Goal: Task Accomplishment & Management: Complete application form

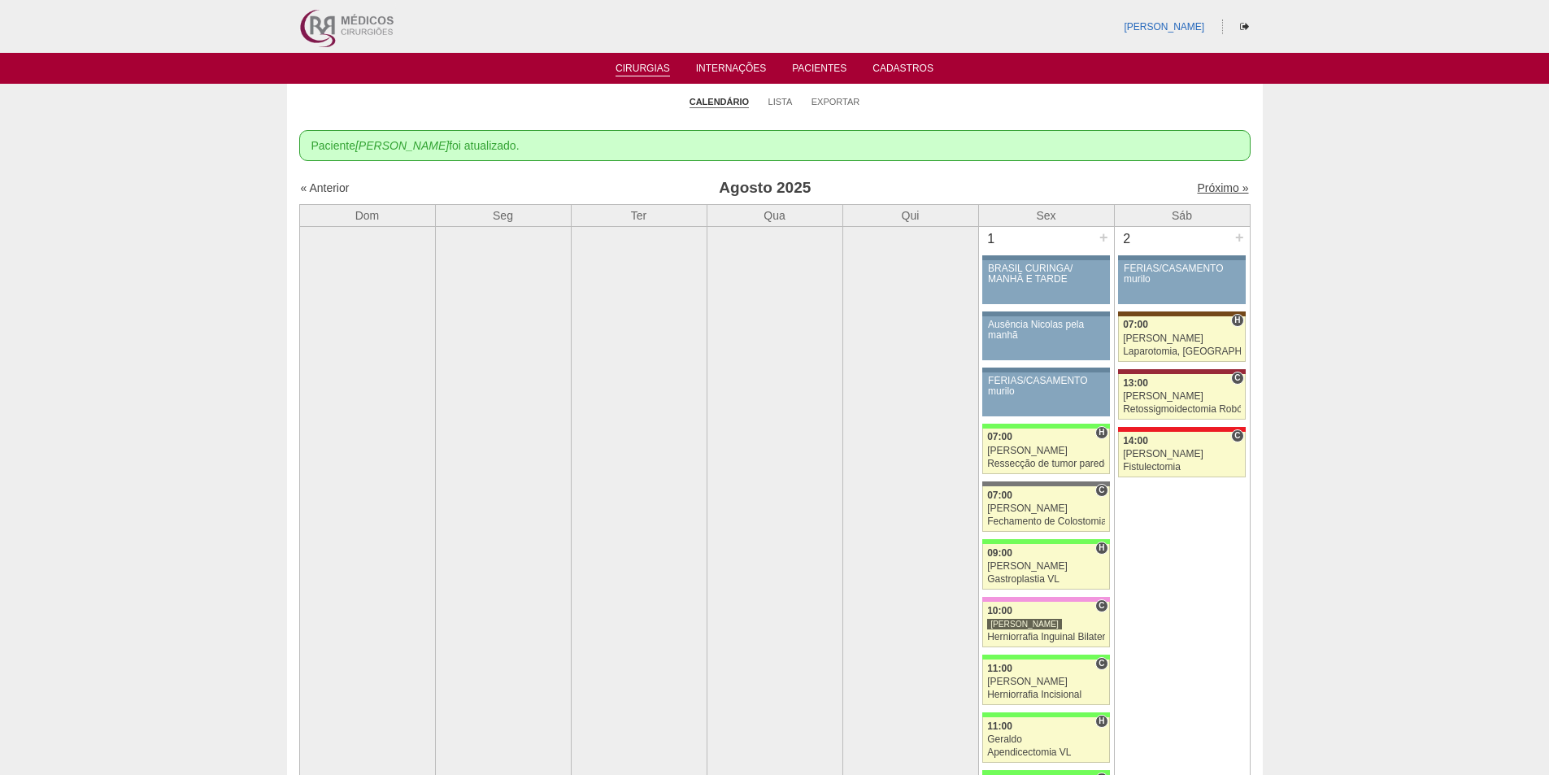
click at [1202, 183] on link "Próximo »" at bounding box center [1222, 187] width 51 height 13
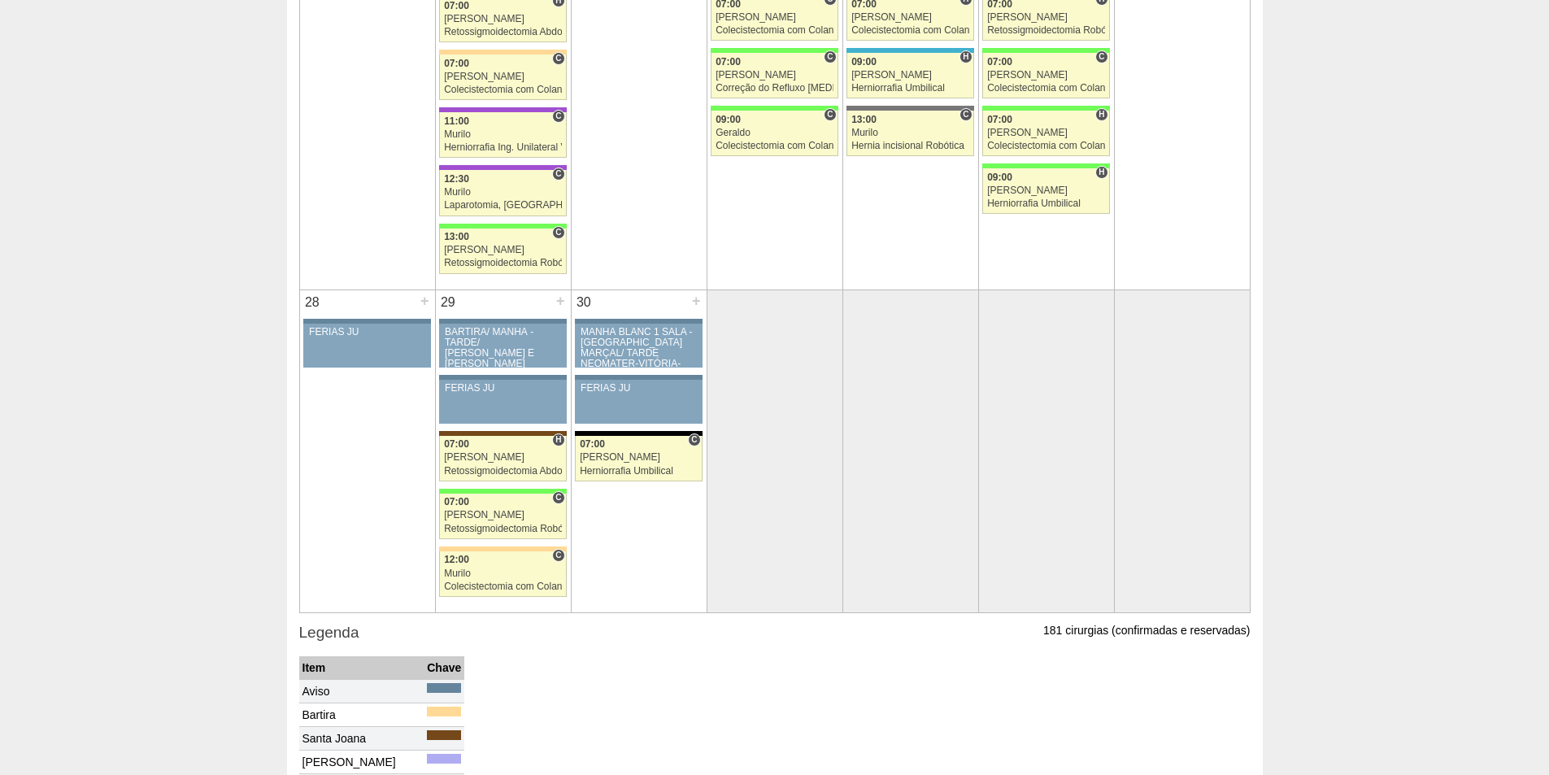
scroll to position [2195, 0]
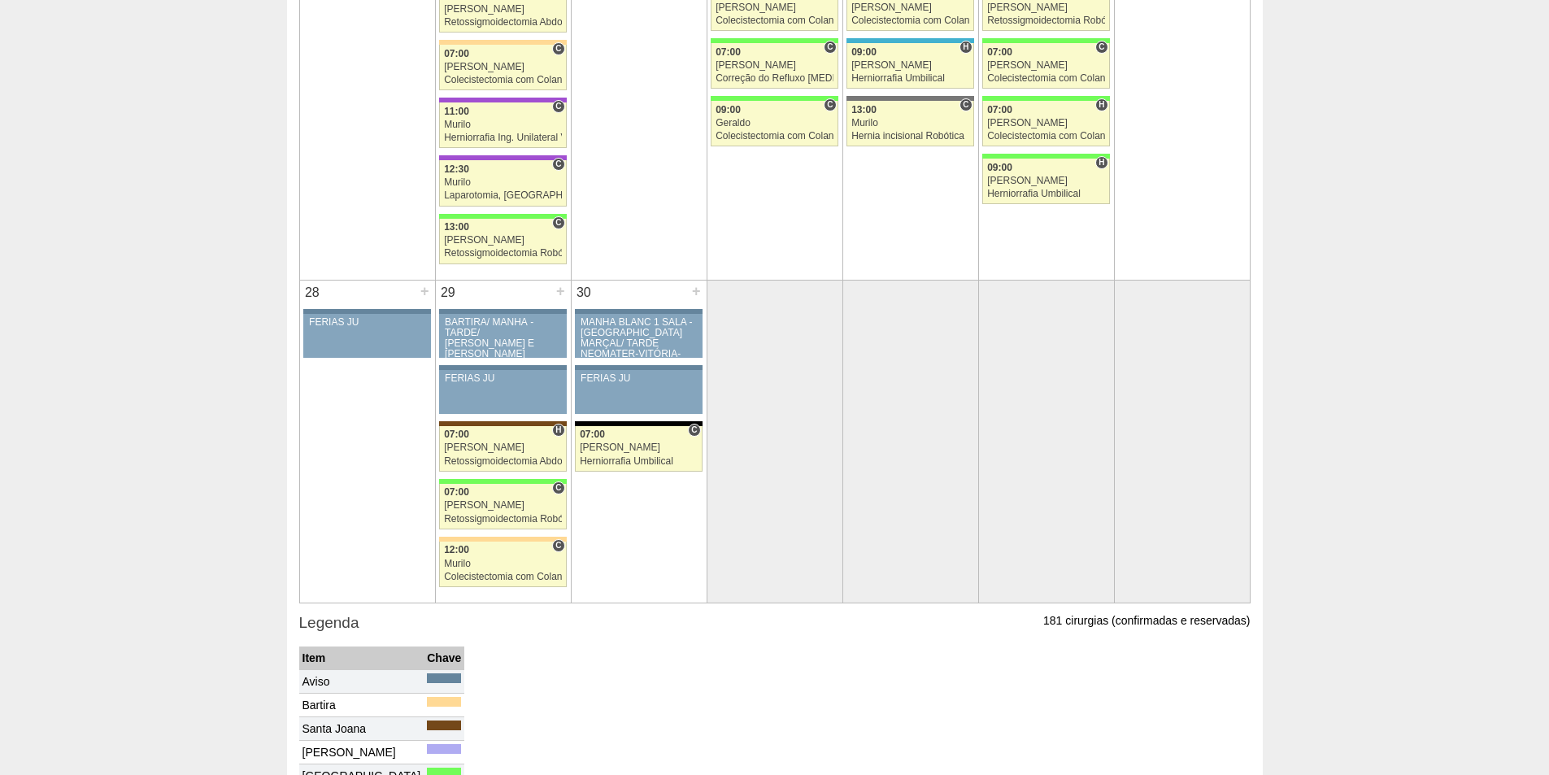
drag, startPoint x: 441, startPoint y: 292, endPoint x: 453, endPoint y: 292, distance: 11.4
click at [453, 292] on div "29" at bounding box center [448, 292] width 25 height 24
click at [454, 292] on div "29" at bounding box center [448, 292] width 25 height 24
drag, startPoint x: 445, startPoint y: 292, endPoint x: 454, endPoint y: 292, distance: 8.9
click at [454, 292] on div "29" at bounding box center [448, 292] width 25 height 24
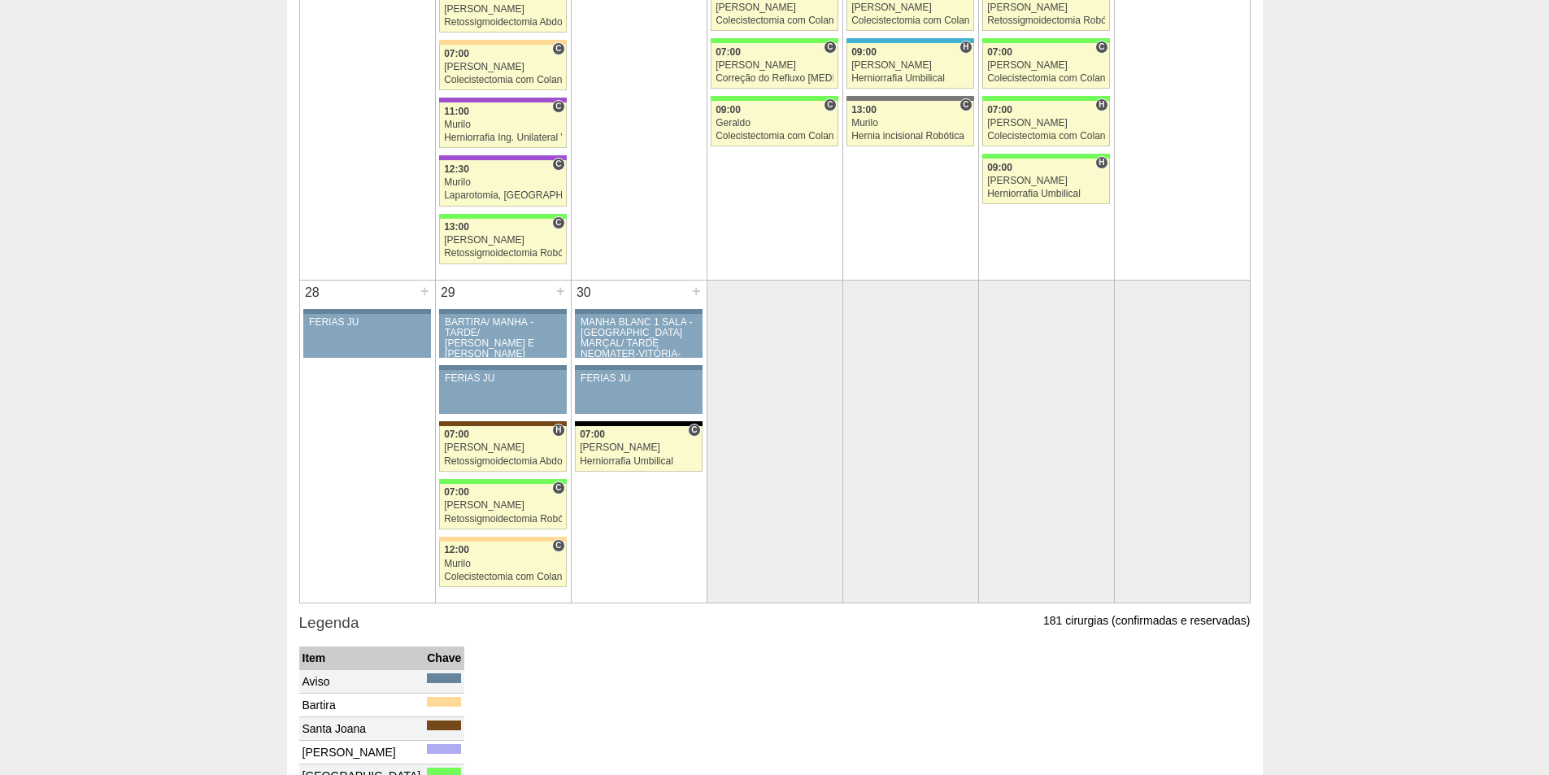
click at [444, 293] on div "29" at bounding box center [448, 292] width 25 height 24
click at [450, 293] on div "29" at bounding box center [448, 292] width 25 height 24
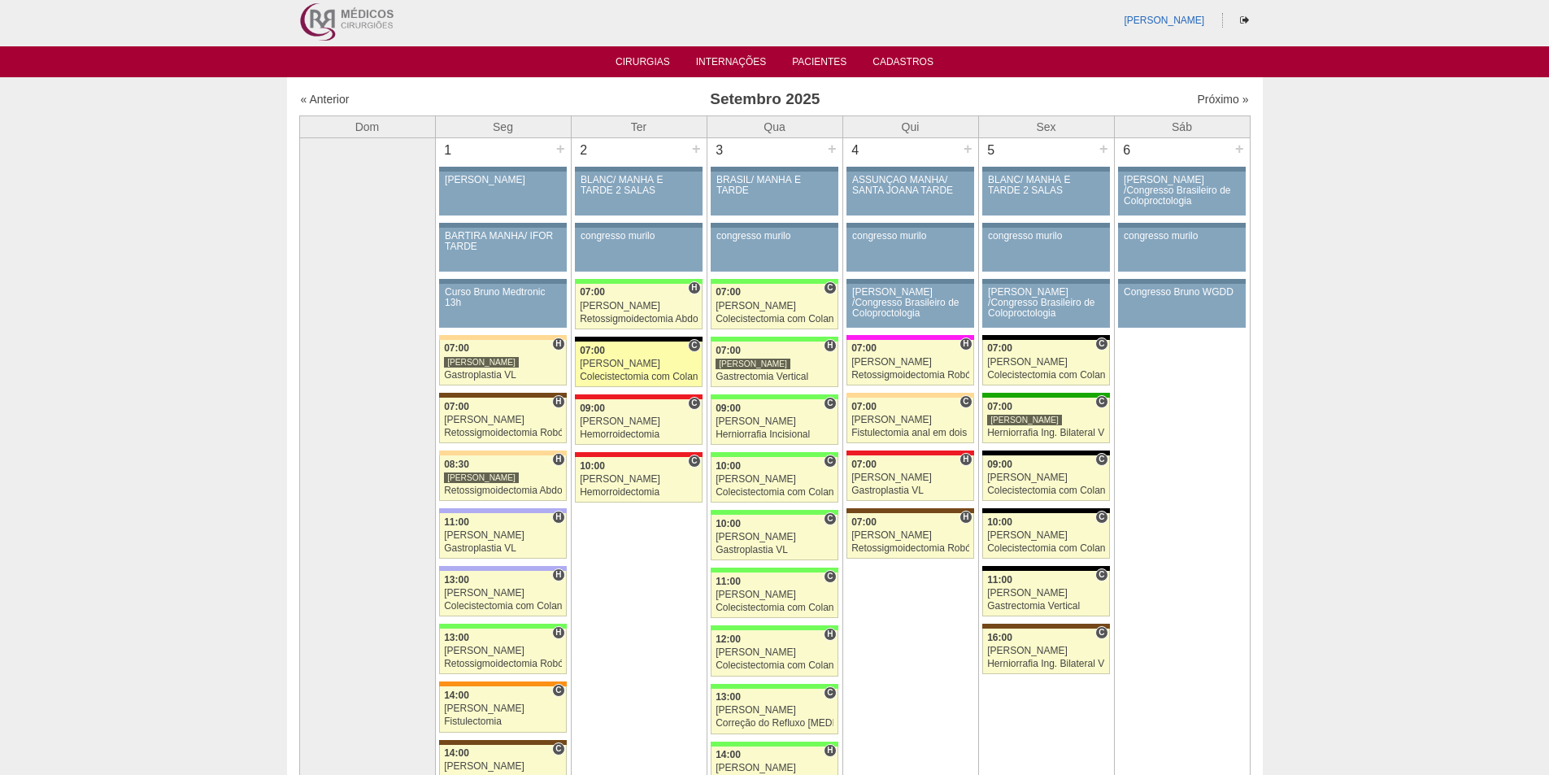
scroll to position [0, 0]
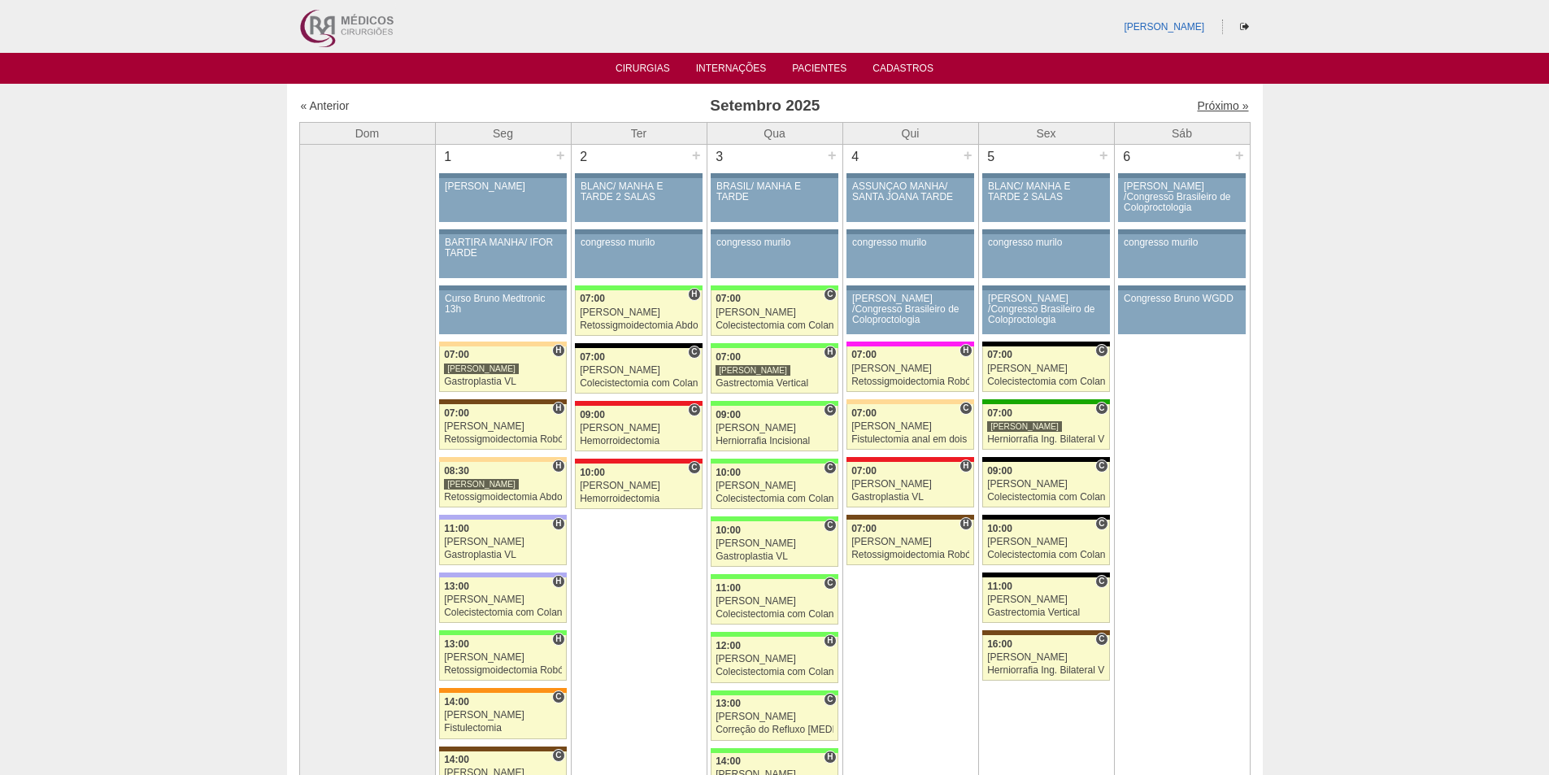
click at [1197, 102] on link "Próximo »" at bounding box center [1222, 105] width 51 height 13
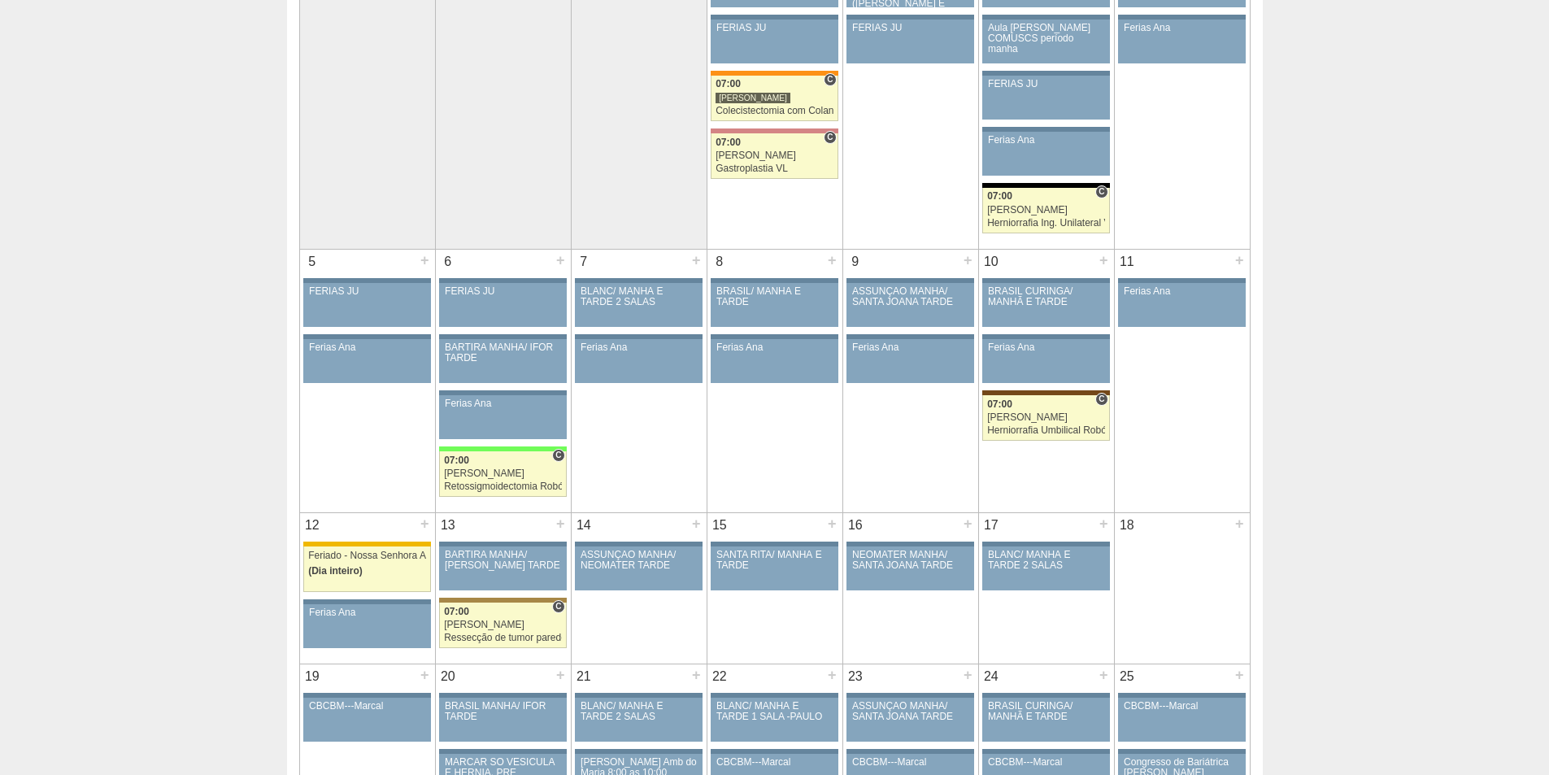
scroll to position [244, 0]
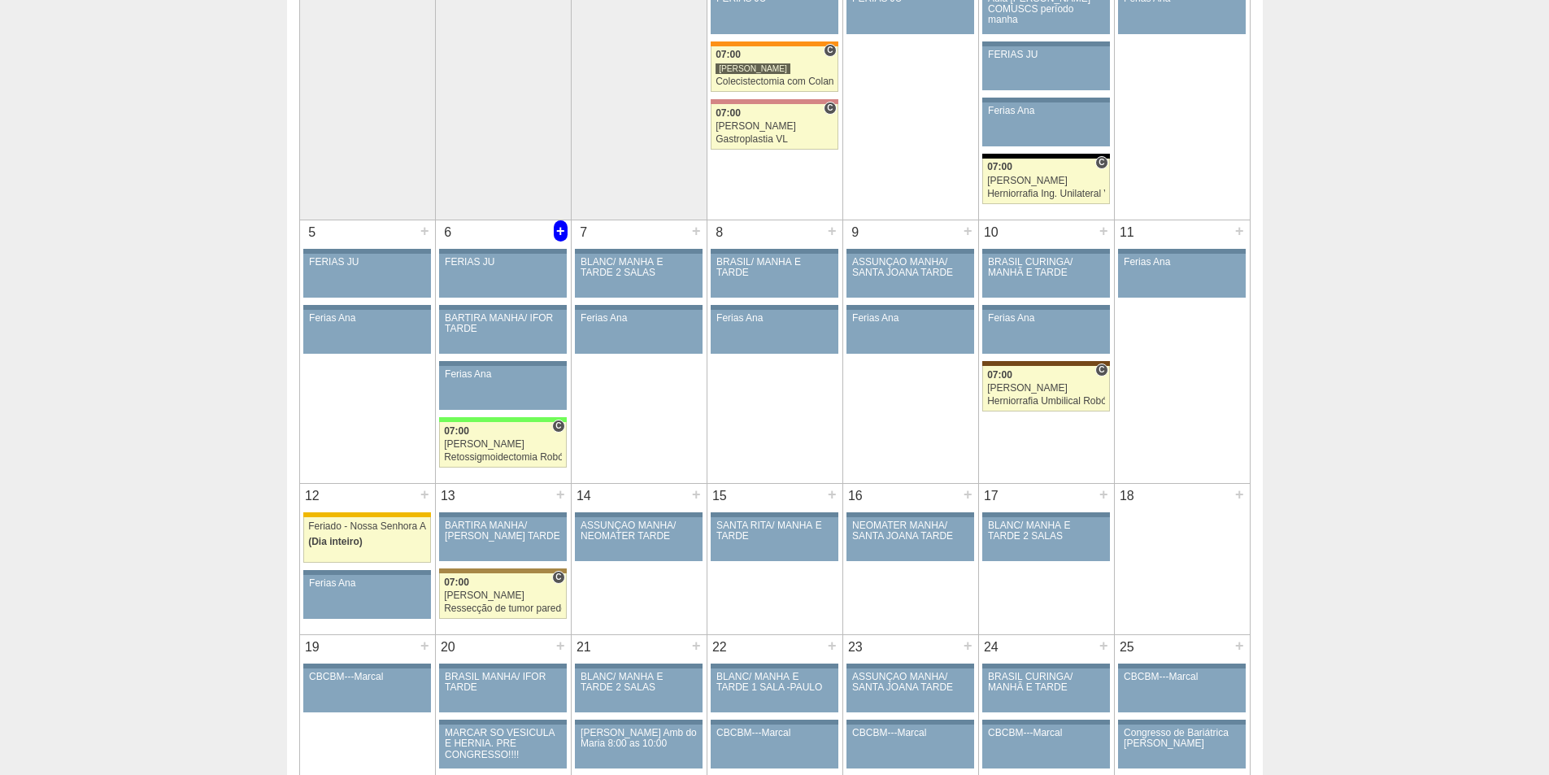
click at [561, 230] on div "+" at bounding box center [561, 230] width 14 height 21
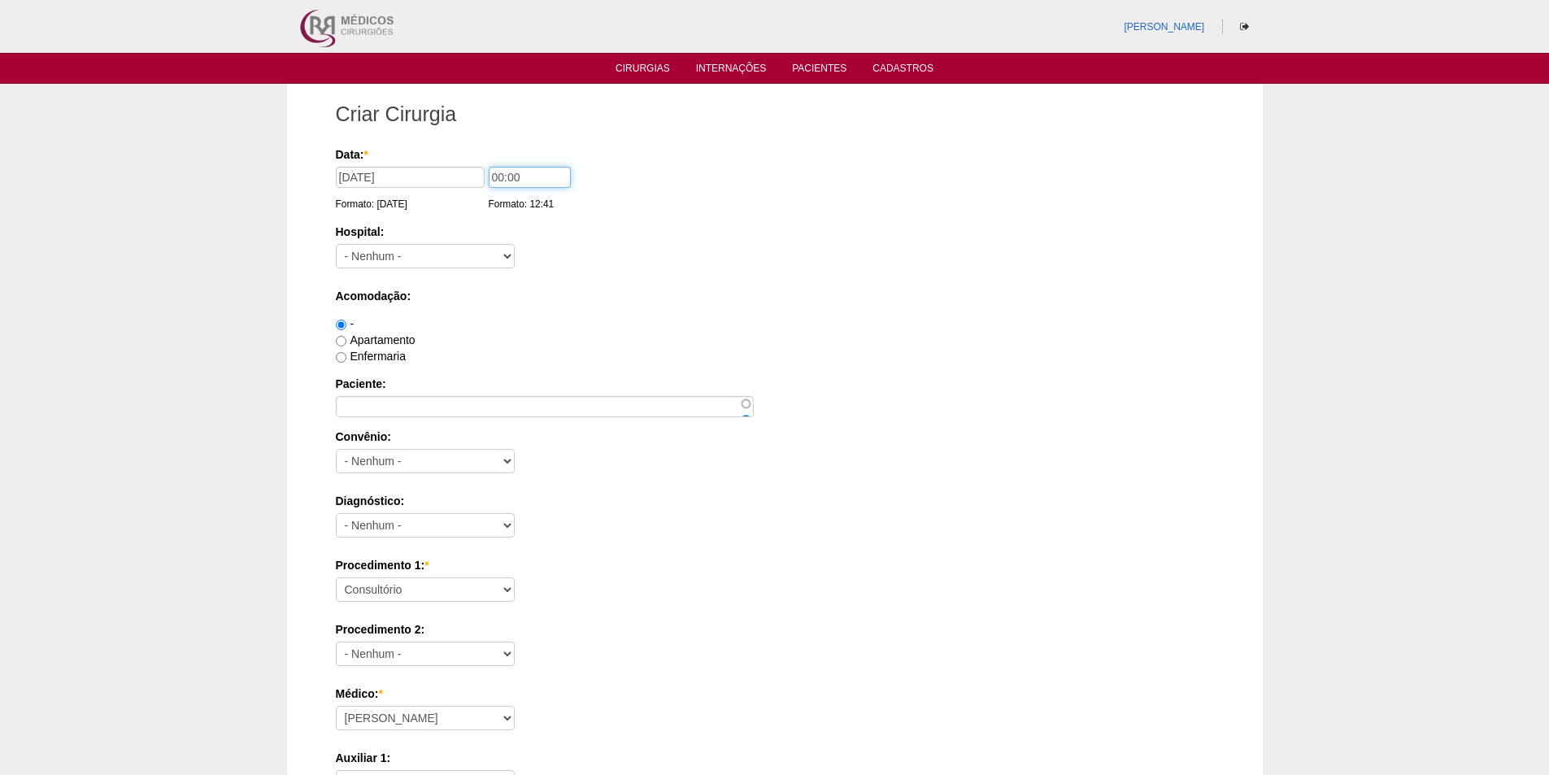
click at [494, 170] on input "00:00" at bounding box center [530, 177] width 82 height 21
type input "07:00"
click at [442, 259] on select "- Nenhum - 9 de Julho Albert Einstein Alvorada América Assunção Bartira Benefic…" at bounding box center [425, 256] width 179 height 24
select select "44"
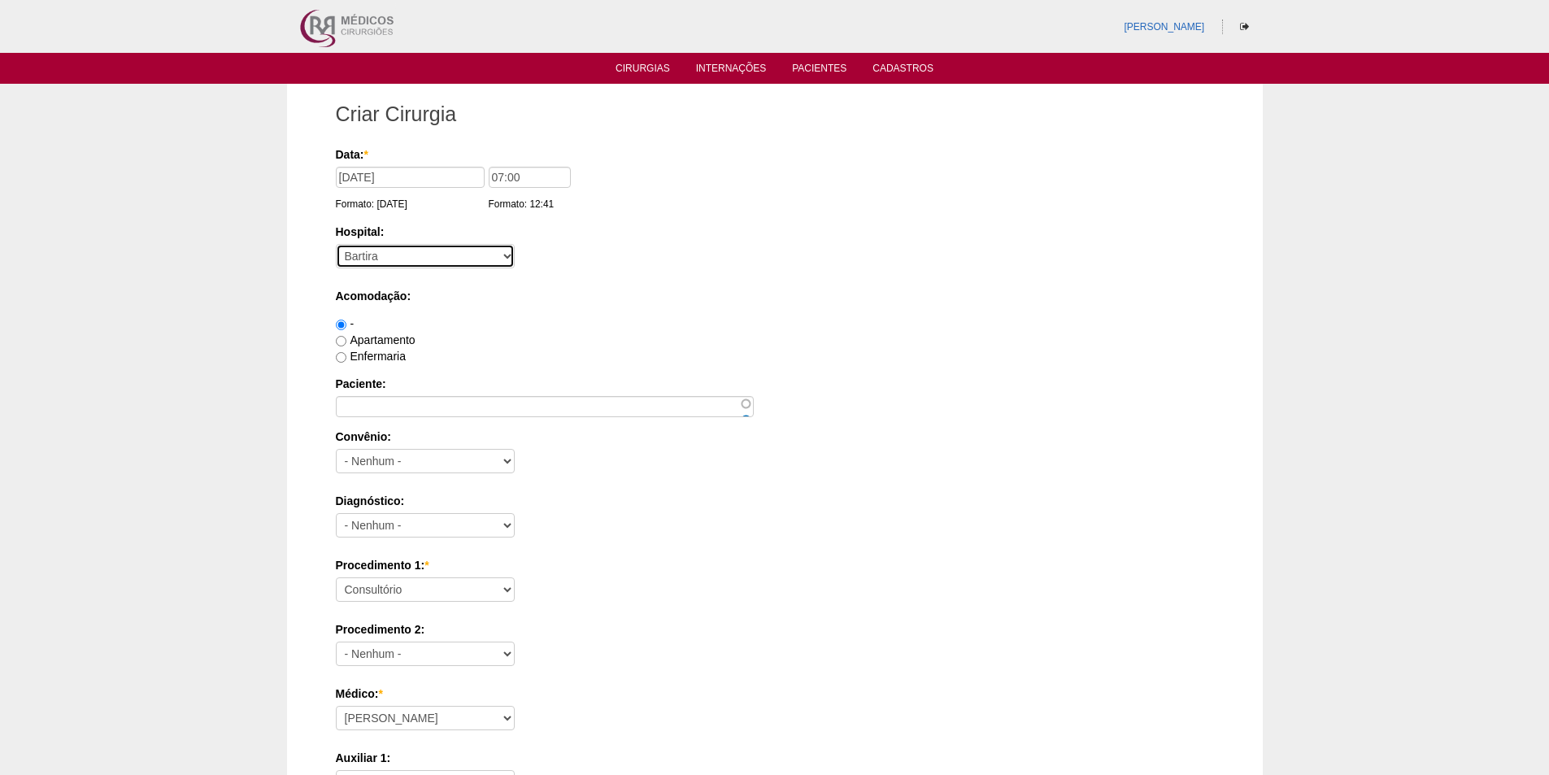
click at [336, 244] on select "- Nenhum - 9 de Julho Albert Einstein Alvorada América Assunção Bartira Benefic…" at bounding box center [425, 256] width 179 height 24
click at [340, 338] on input "Apartamento" at bounding box center [341, 341] width 11 height 11
radio input "true"
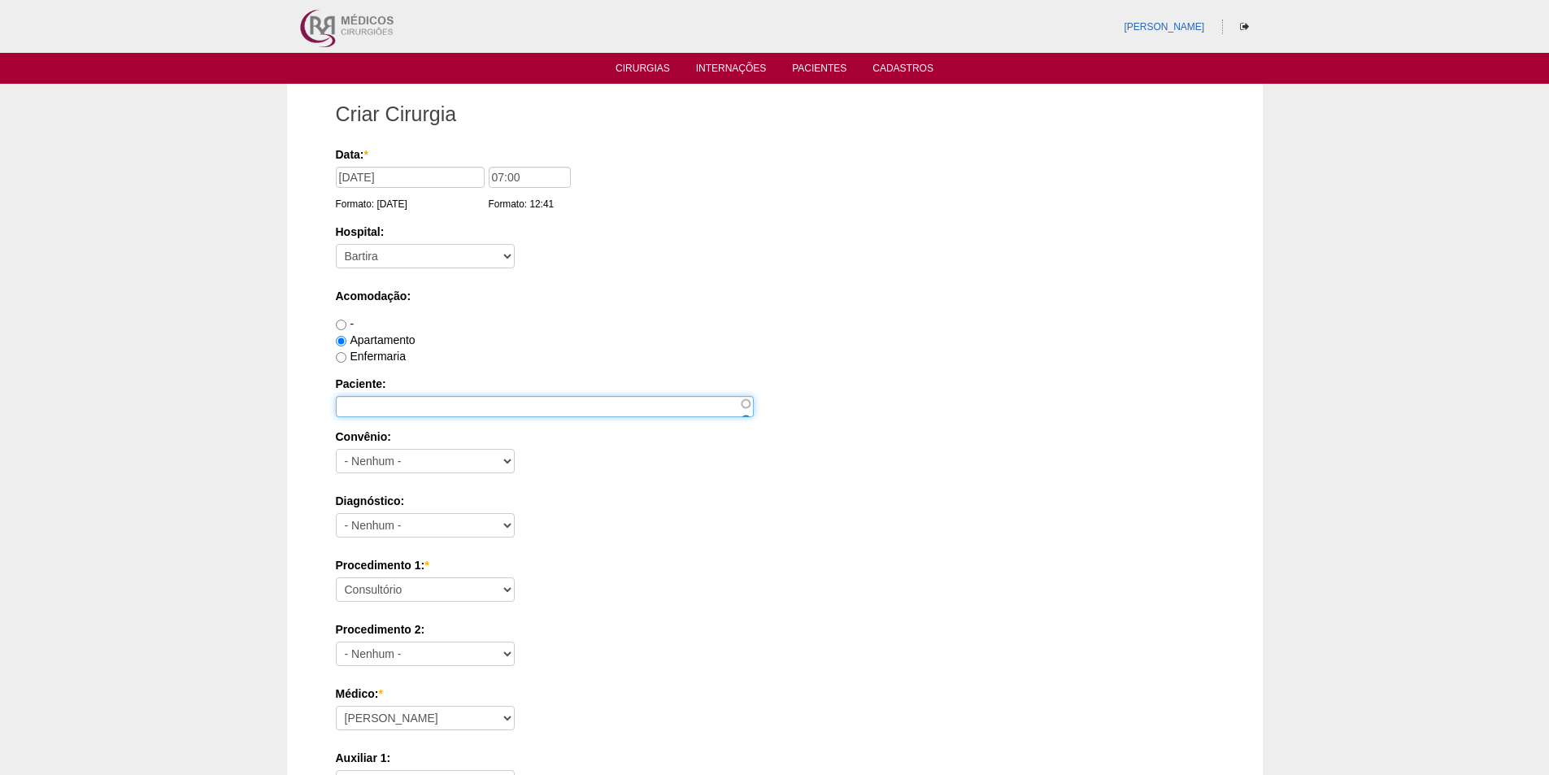
click at [376, 407] on input "Paciente:" at bounding box center [545, 406] width 418 height 21
paste input "[PERSON_NAME] DI ANGELIS"
type input "[PERSON_NAME] DI ANGELIS"
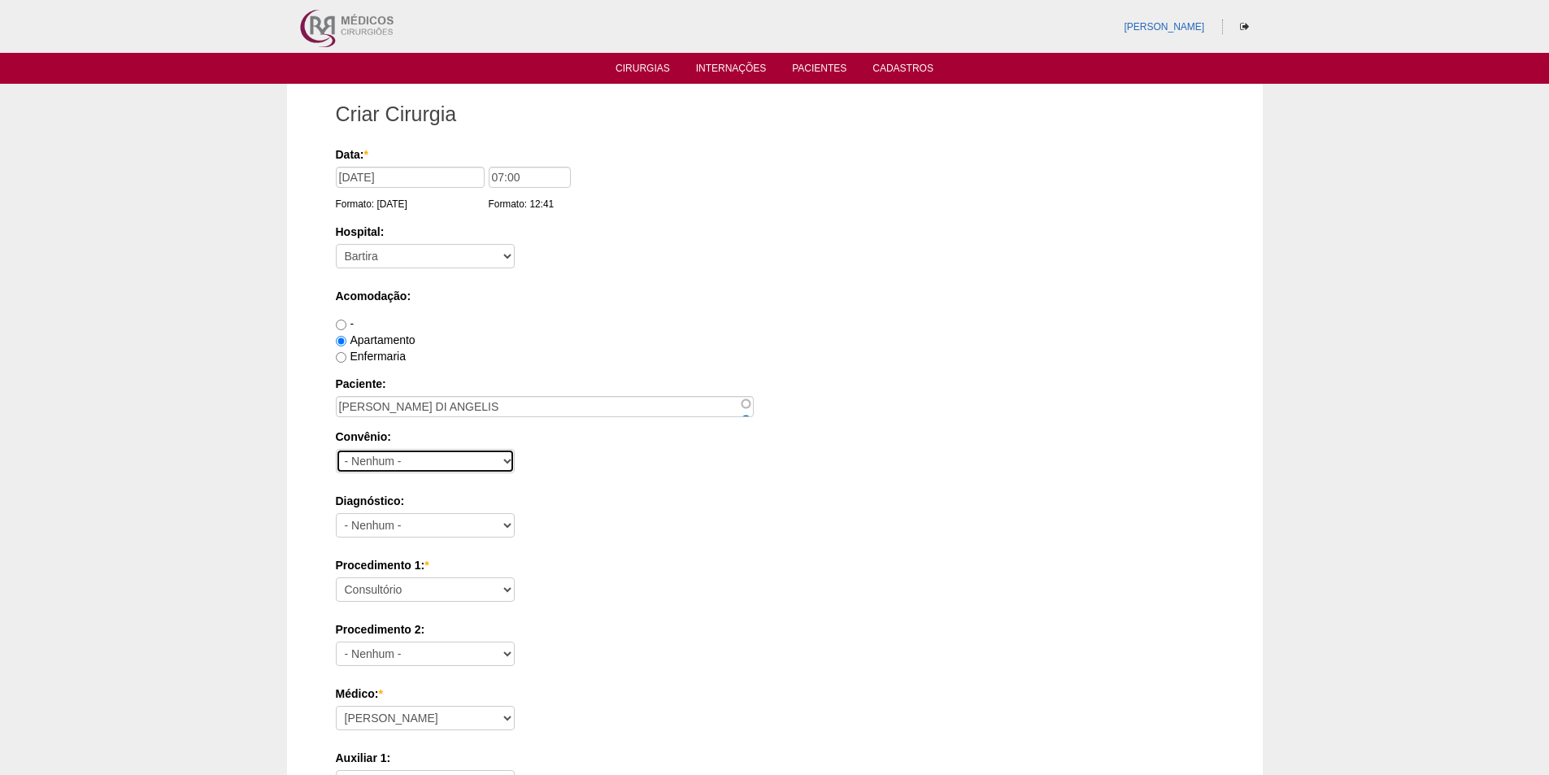
drag, startPoint x: 415, startPoint y: 453, endPoint x: 427, endPoint y: 450, distance: 11.8
click at [415, 453] on select "- Nenhum - Abet Afresp Allianz Amil Blue Life Caasp Cabesp Caixa de Pensões Car…" at bounding box center [425, 461] width 179 height 24
select select "26"
click at [336, 449] on select "- Nenhum - Abet Afresp Allianz Amil Blue Life Caasp Cabesp Caixa de Pensões Car…" at bounding box center [425, 461] width 179 height 24
click at [396, 524] on select "- Nenhum - Abdome Agudo Abscesso Hepático Abscesso Perianal Abscesso Peritoneal…" at bounding box center [425, 525] width 179 height 24
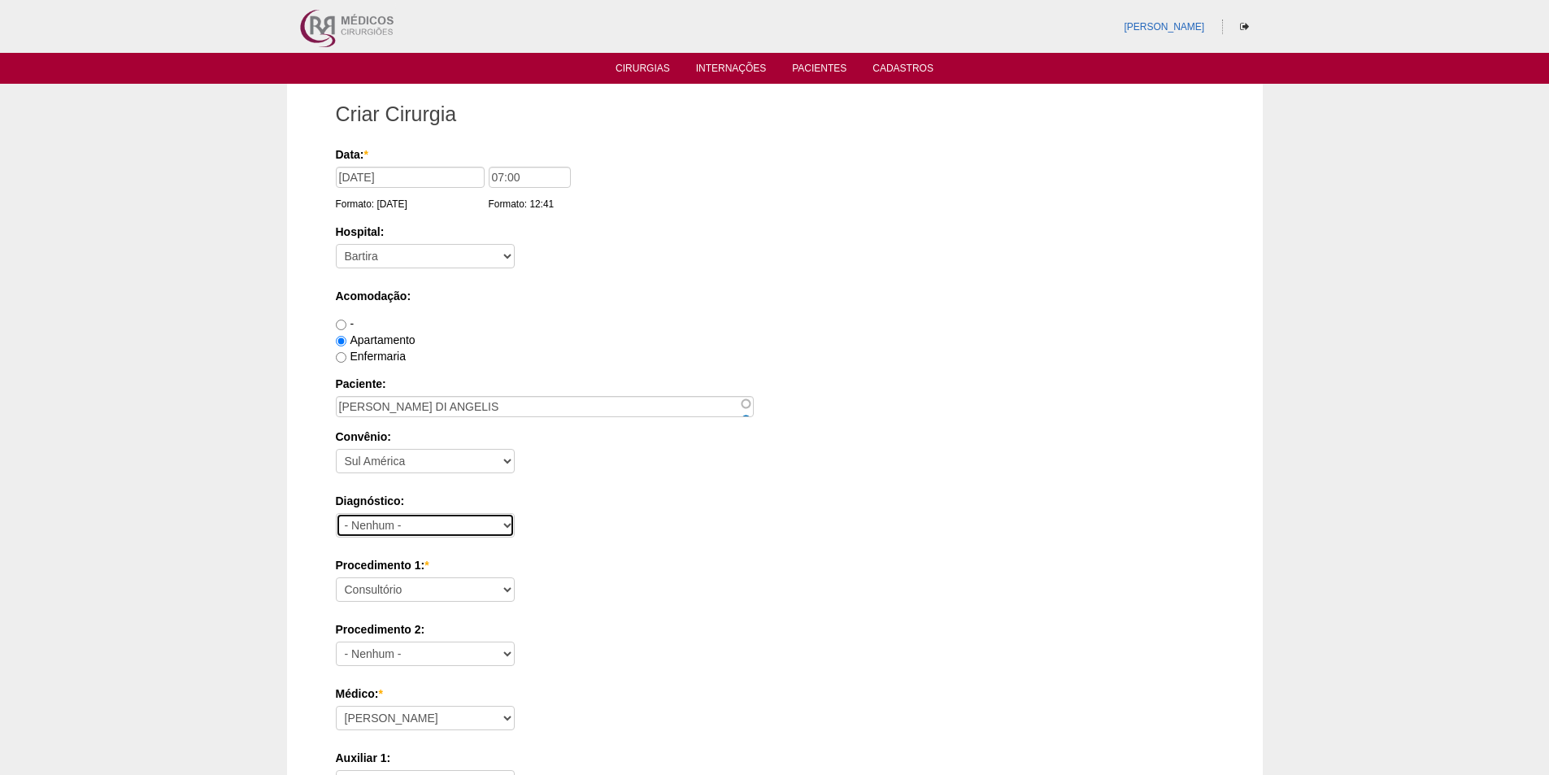
select select "3707"
click at [336, 513] on select "- Nenhum - Abdome Agudo Abscesso Hepático Abscesso Perianal Abscesso Peritoneal…" at bounding box center [425, 525] width 179 height 24
click at [375, 580] on select "Consultório Abscesso Hepático - Drenagem Abscesso perianal Amputação Abdômino P…" at bounding box center [425, 589] width 179 height 24
select select "3976"
click at [336, 577] on select "Consultório Abscesso Hepático - Drenagem Abscesso perianal Amputação Abdômino P…" at bounding box center [425, 589] width 179 height 24
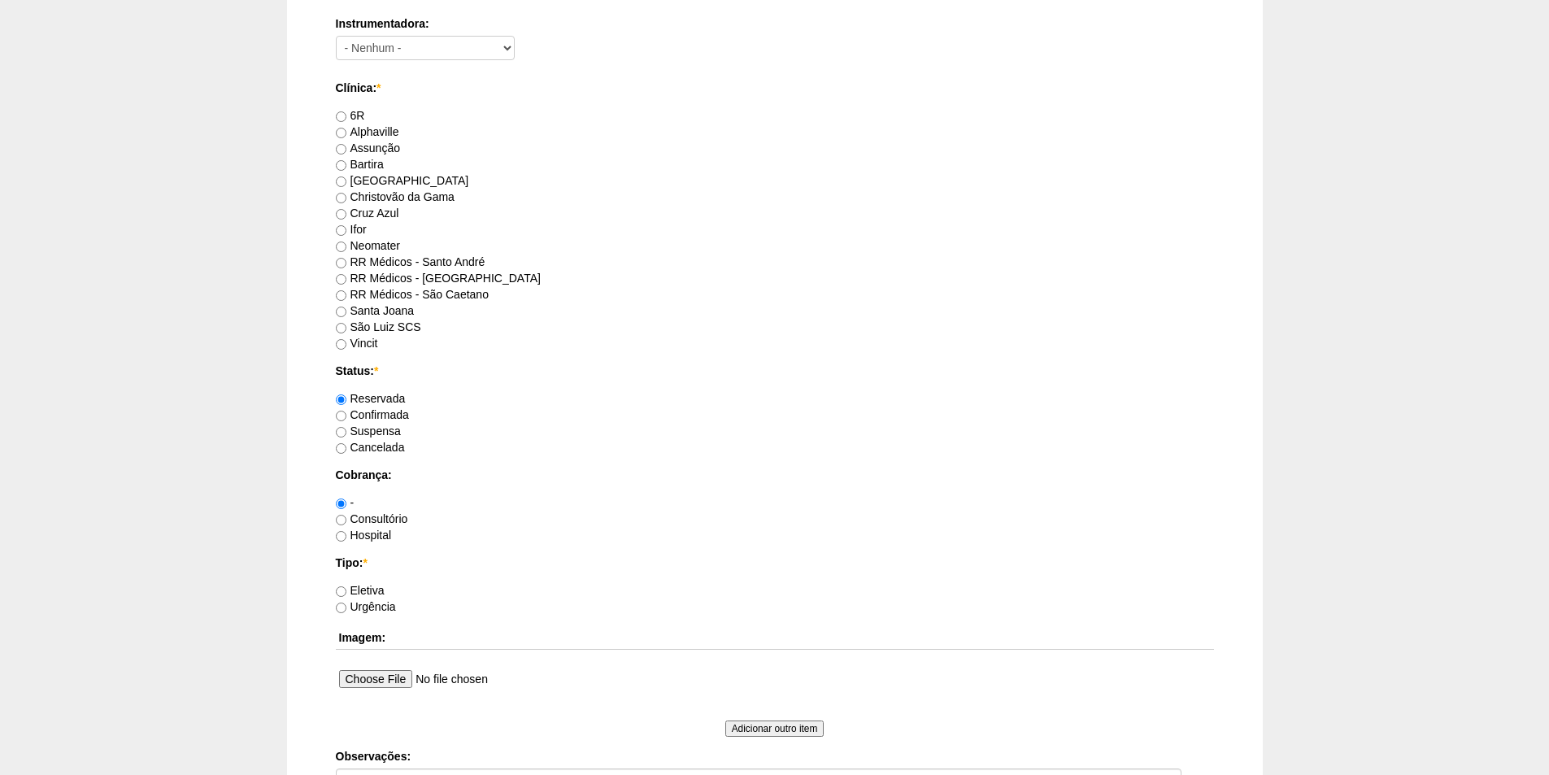
scroll to position [894, 0]
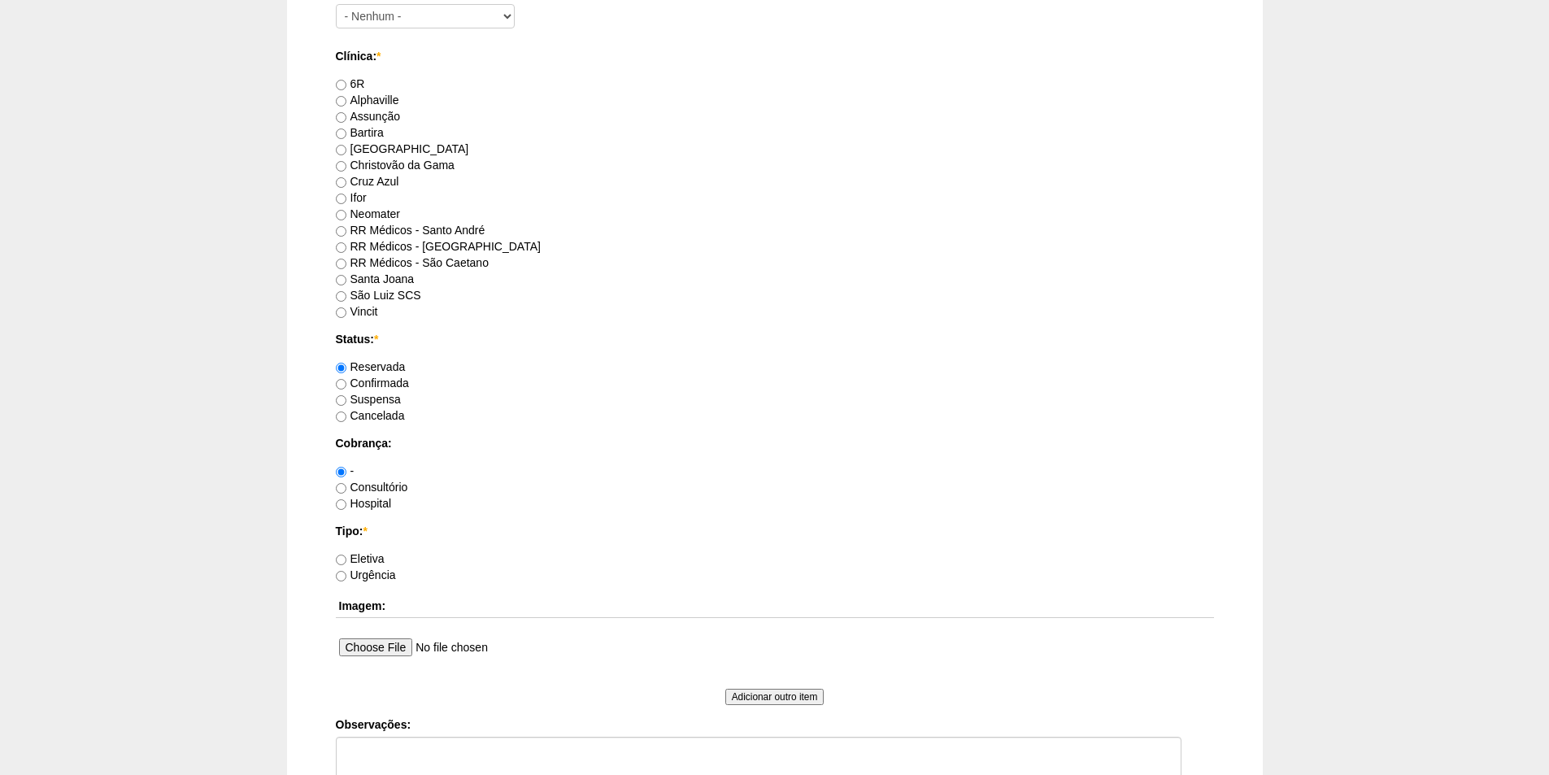
click at [375, 230] on label "RR Médicos - Santo André" at bounding box center [411, 230] width 150 height 13
click at [346, 230] on input "RR Médicos - Santo André" at bounding box center [341, 231] width 11 height 11
radio input "true"
click at [368, 491] on label "Consultório" at bounding box center [372, 486] width 72 height 13
click at [346, 491] on input "Consultório" at bounding box center [341, 488] width 11 height 11
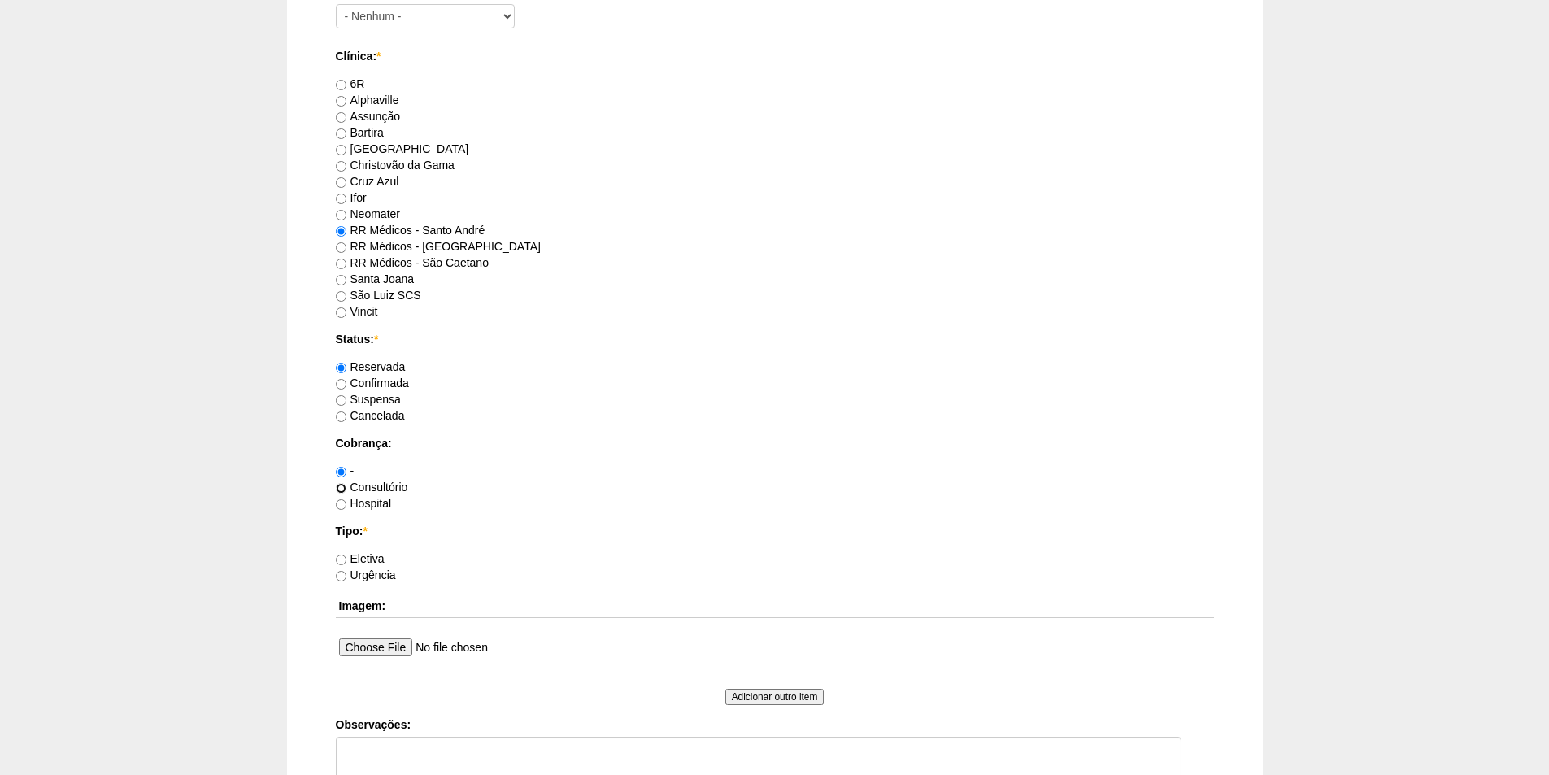
radio input "true"
click at [366, 556] on label "Eletiva" at bounding box center [360, 558] width 49 height 13
click at [346, 556] on input "Eletiva" at bounding box center [341, 559] width 11 height 11
radio input "true"
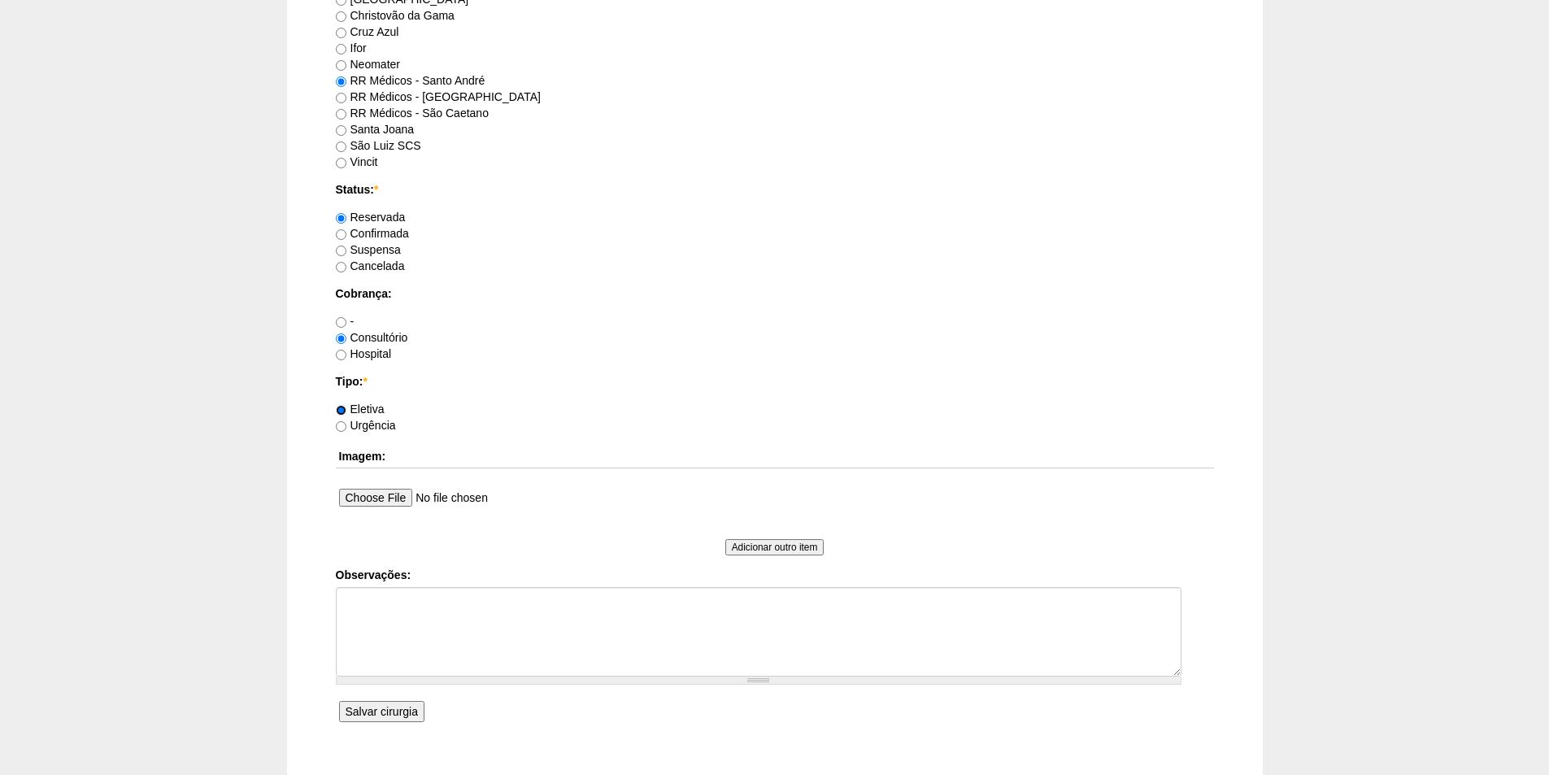
scroll to position [1138, 0]
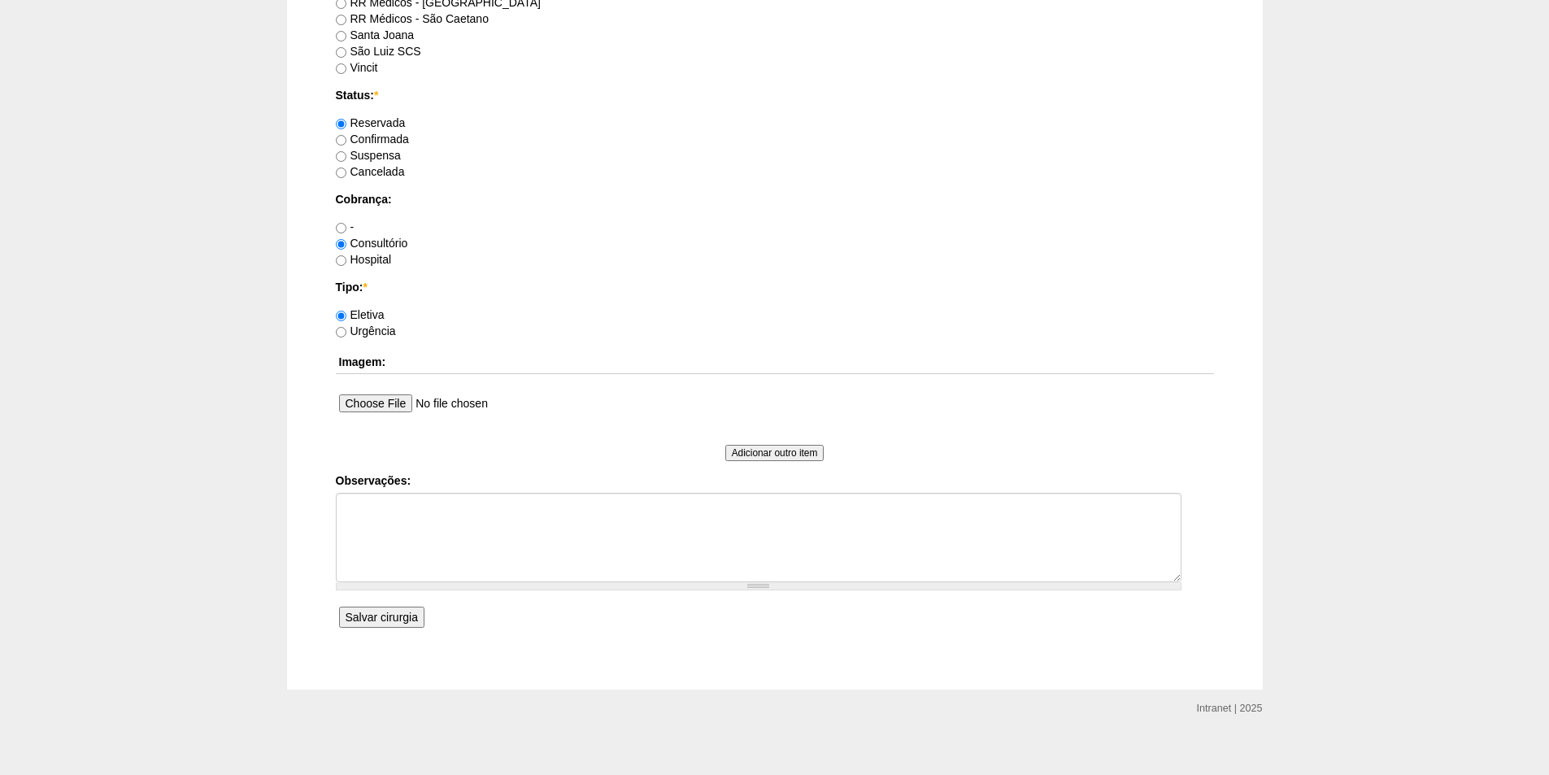
click at [370, 610] on input "Salvar cirurgia" at bounding box center [381, 616] width 85 height 21
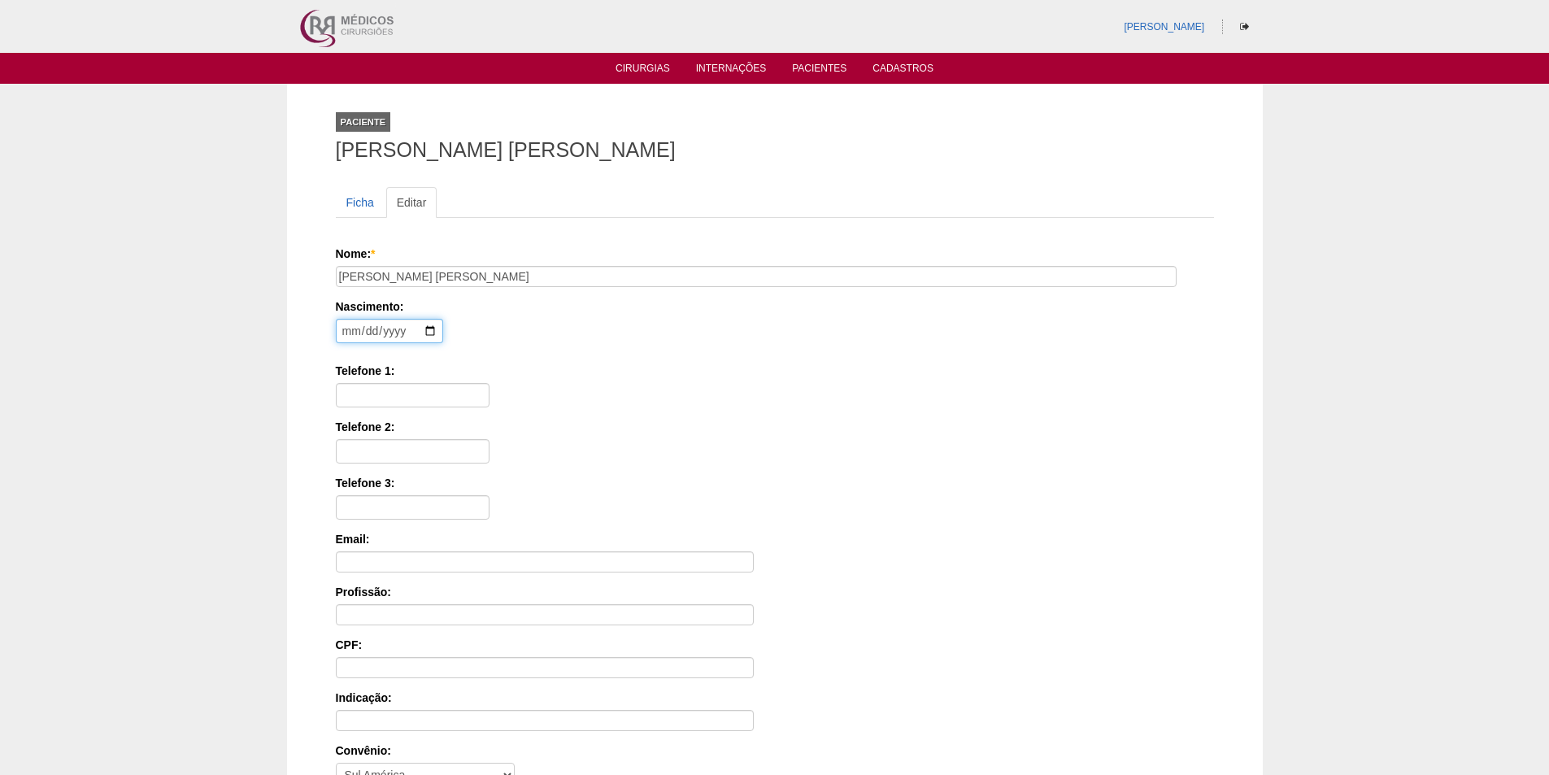
click at [350, 326] on input "date" at bounding box center [389, 331] width 107 height 24
type input "1989-08-26"
type input "11975477754"
type input "398.810.958-40"
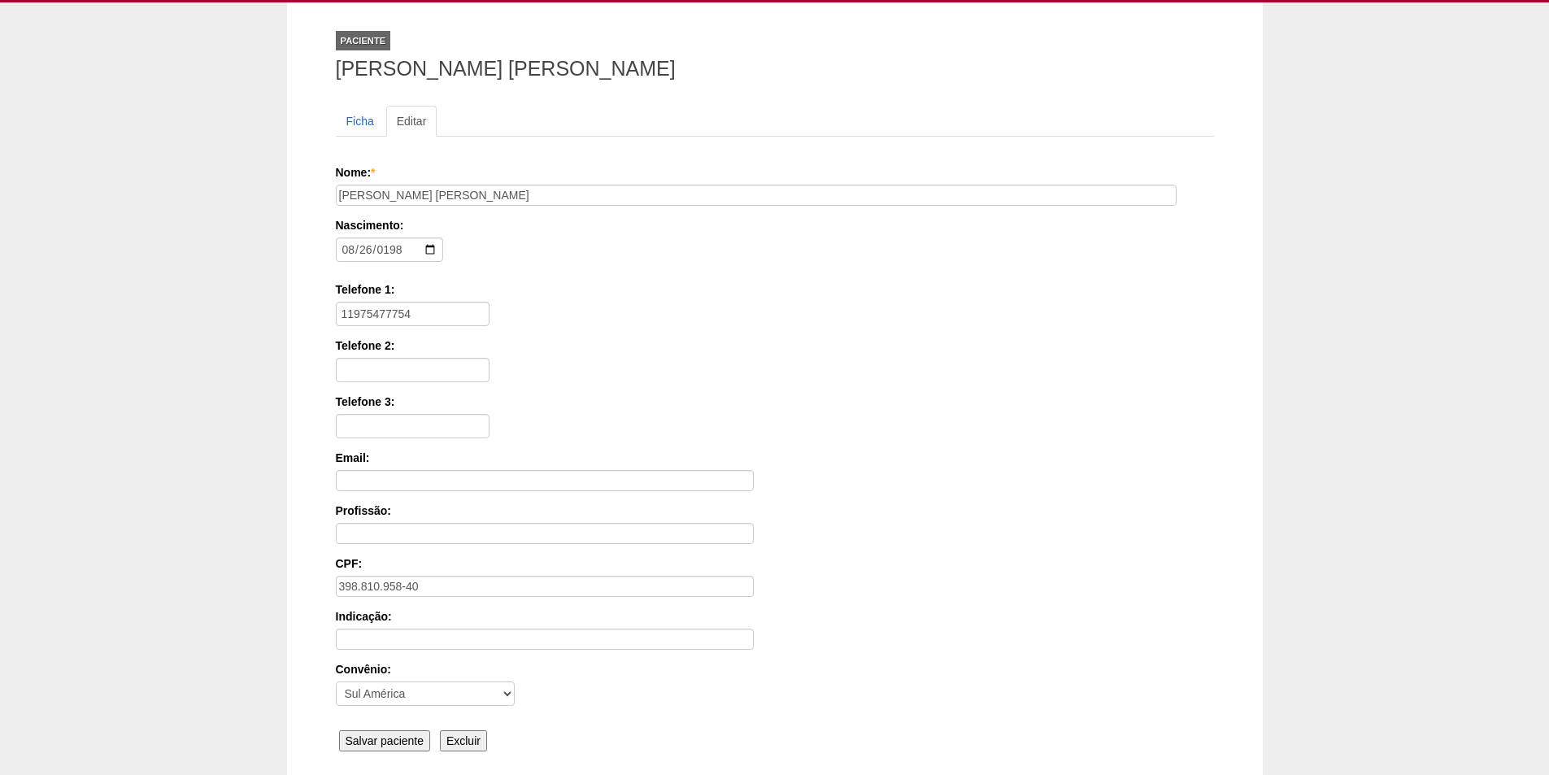
click at [377, 741] on input "Salvar paciente" at bounding box center [385, 740] width 92 height 21
